Goal: Book appointment/travel/reservation

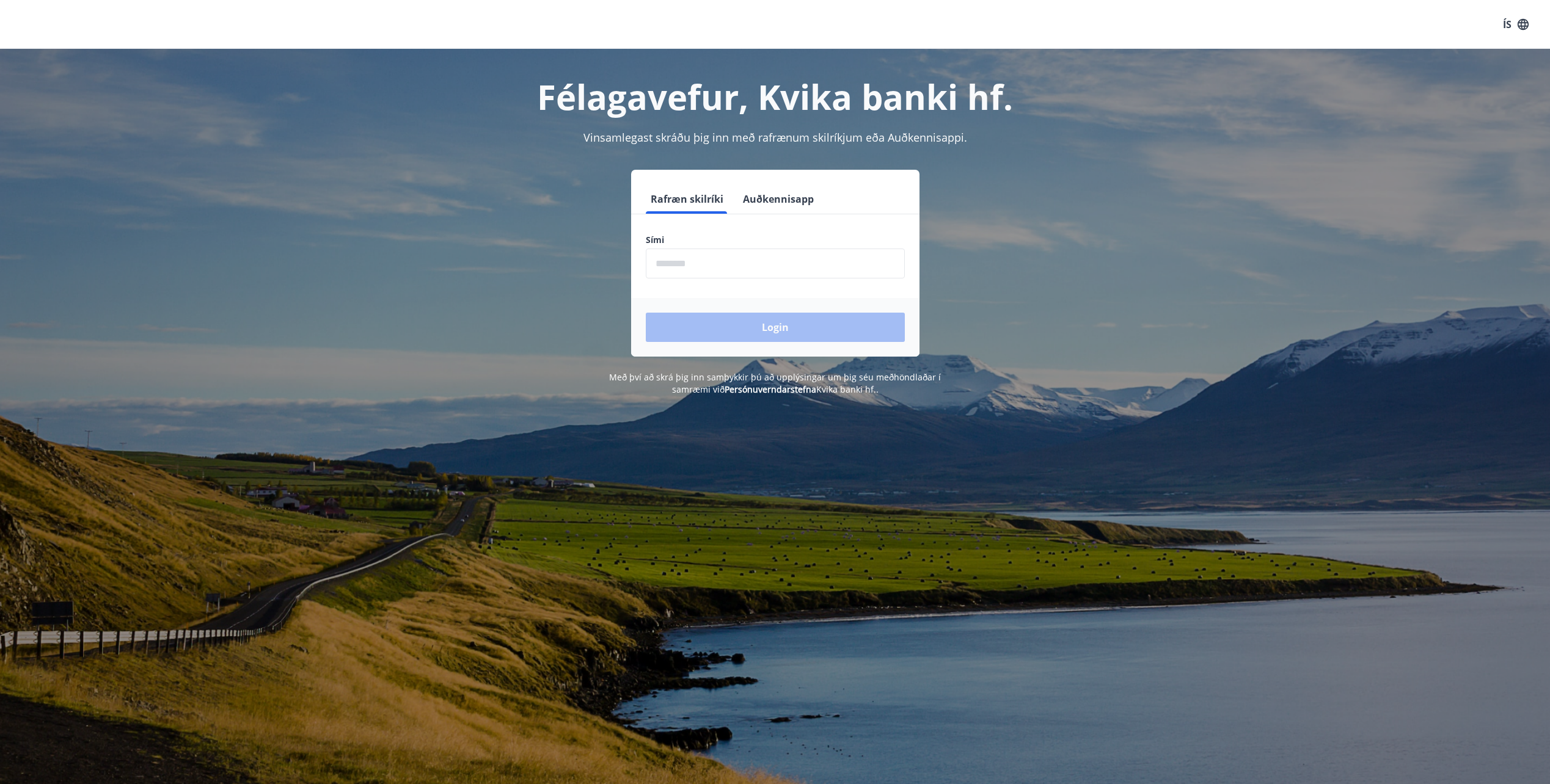
click at [700, 264] on input "phone" at bounding box center [775, 264] width 259 height 30
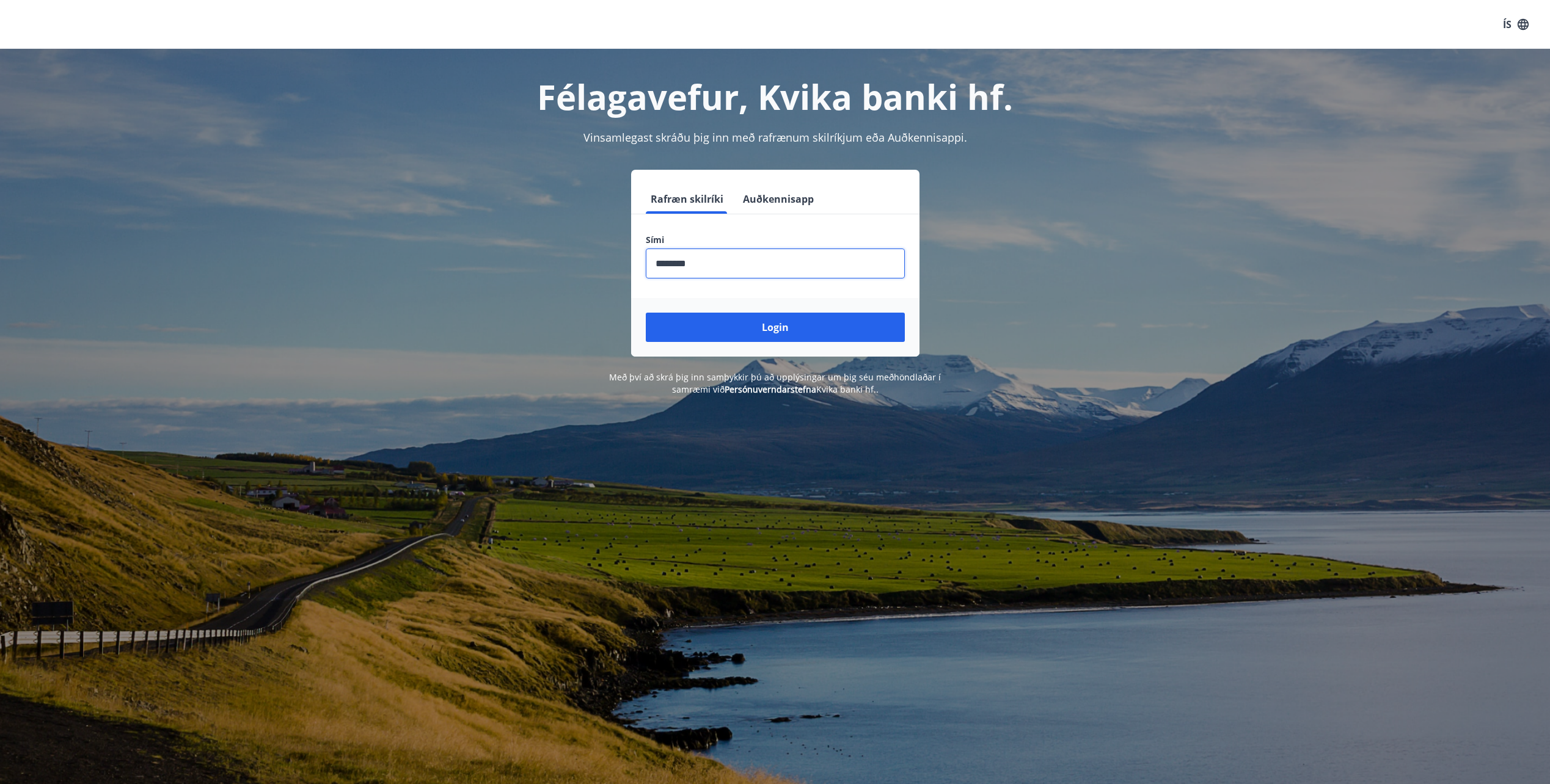
type input "********"
click at [646, 313] on button "Login" at bounding box center [775, 327] width 259 height 29
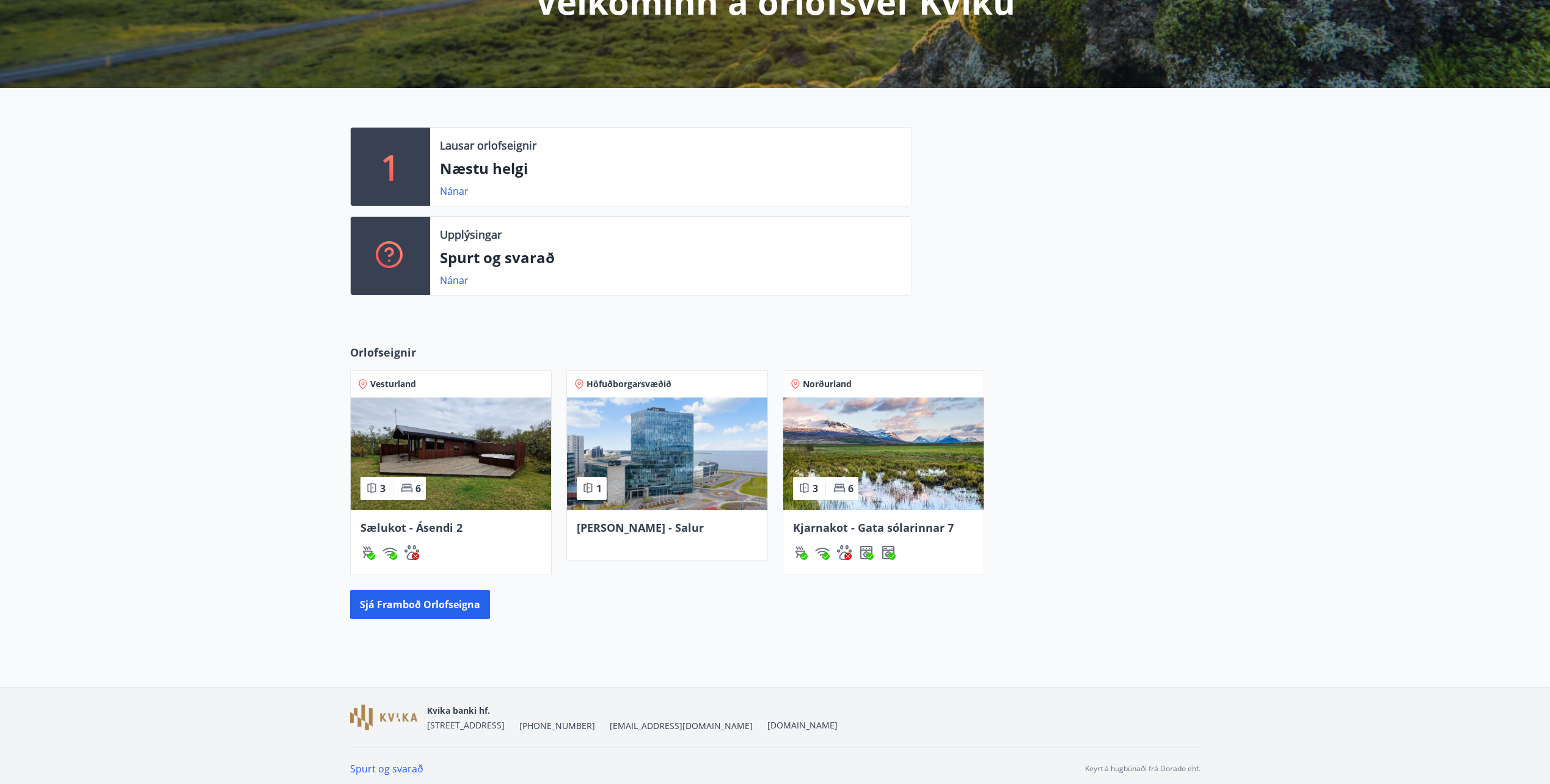
scroll to position [196, 0]
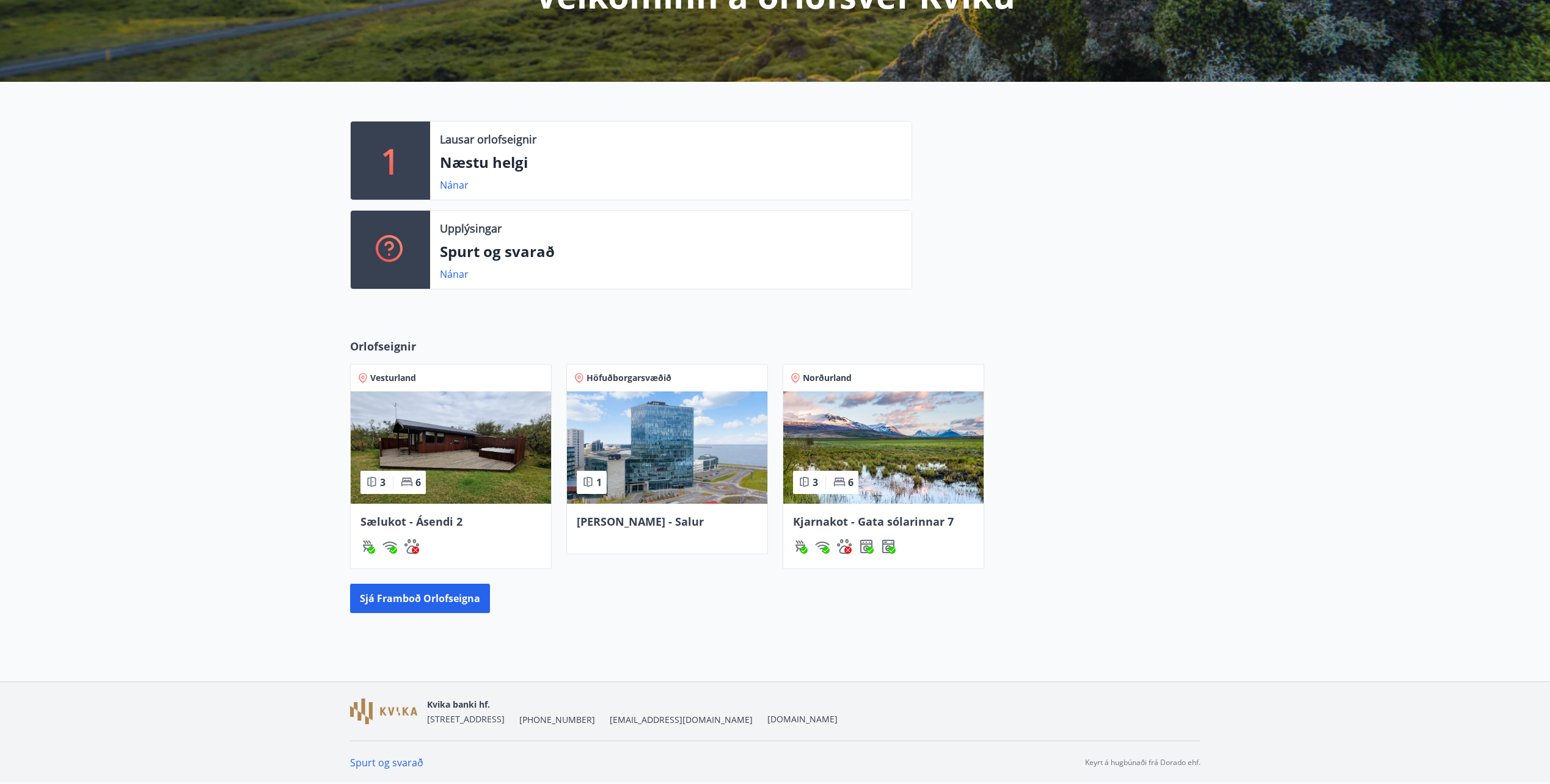
click at [842, 451] on img at bounding box center [884, 448] width 201 height 112
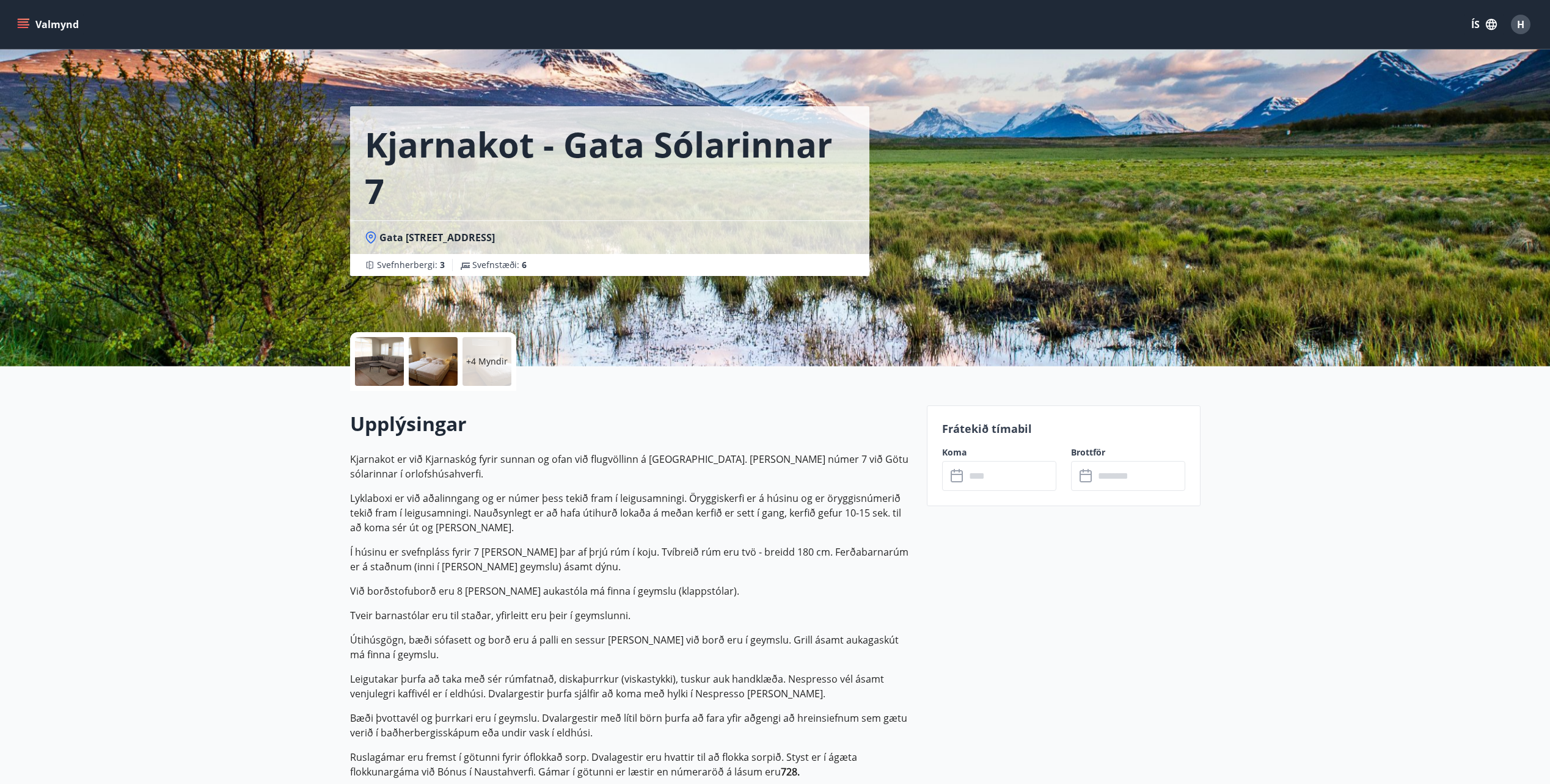
click at [999, 487] on input "text" at bounding box center [1011, 476] width 91 height 30
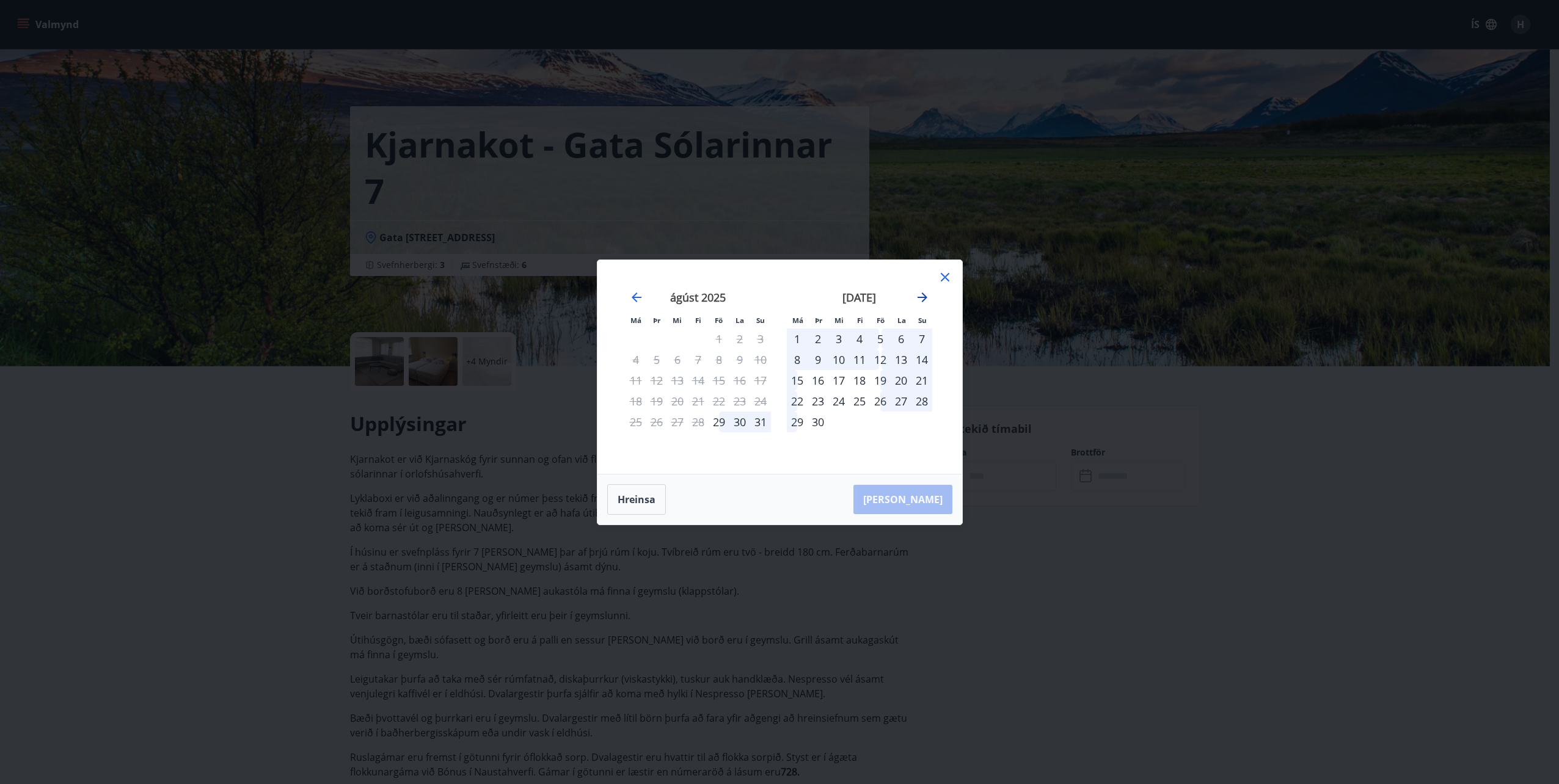
click at [930, 297] on icon "Move forward to switch to the next month." at bounding box center [923, 297] width 15 height 15
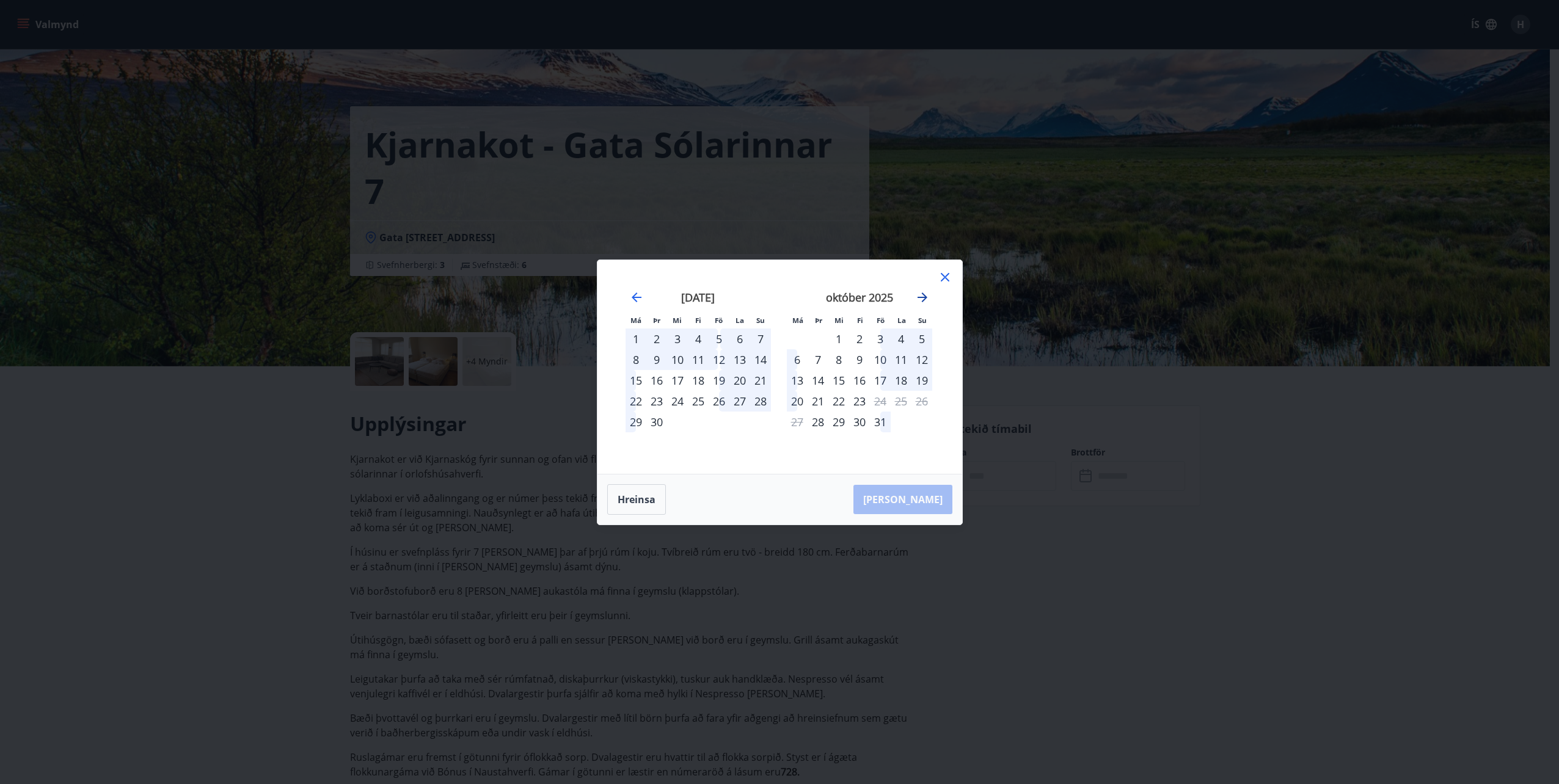
click at [930, 297] on icon "Move forward to switch to the next month." at bounding box center [923, 297] width 15 height 15
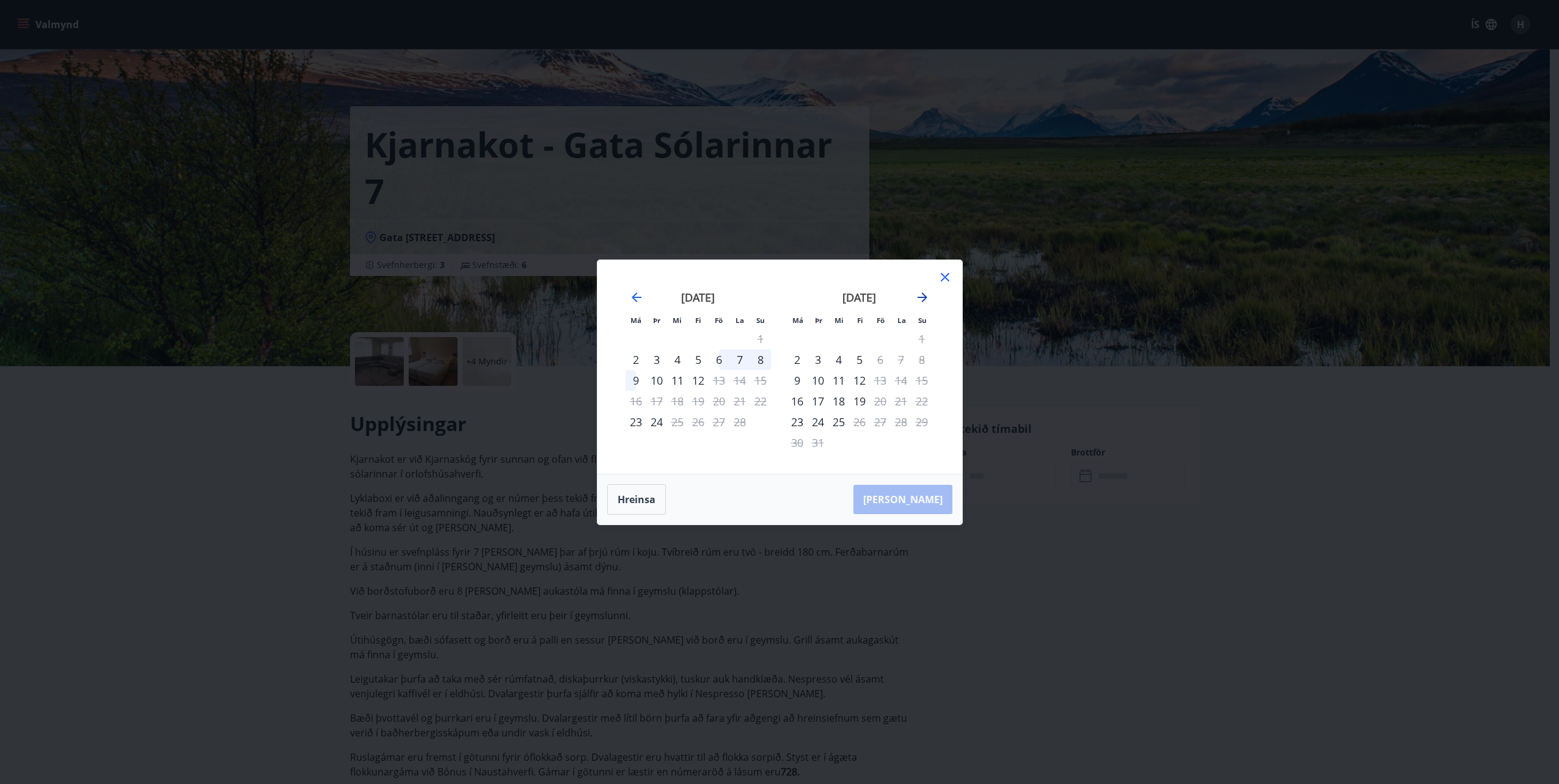
click at [924, 296] on icon "Move forward to switch to the next month." at bounding box center [922, 297] width 10 height 10
